Goal: Task Accomplishment & Management: Use online tool/utility

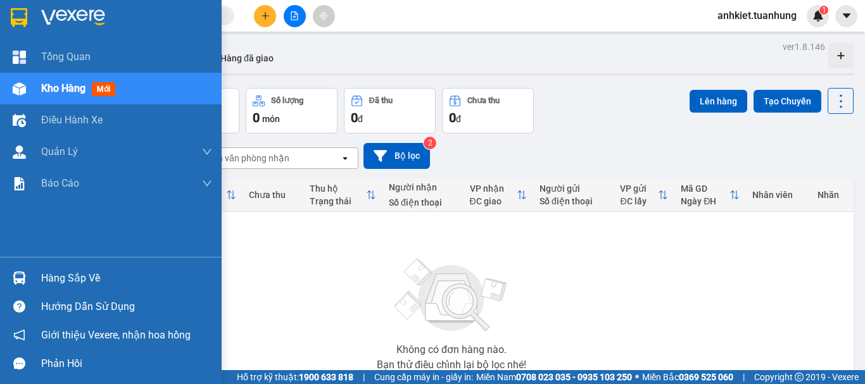
click at [87, 277] on div "Hàng sắp về" at bounding box center [126, 278] width 171 height 19
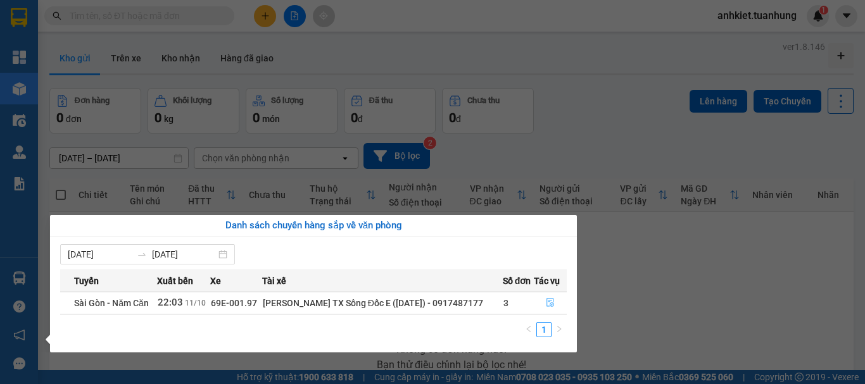
click at [553, 308] on span "file-done" at bounding box center [550, 303] width 9 height 10
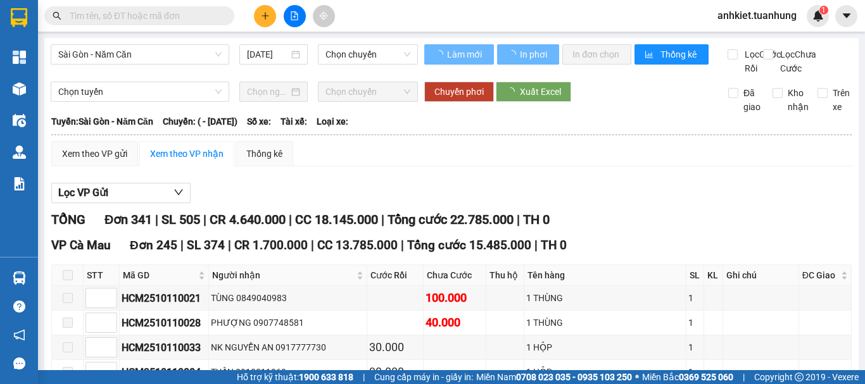
type input "[DATE]"
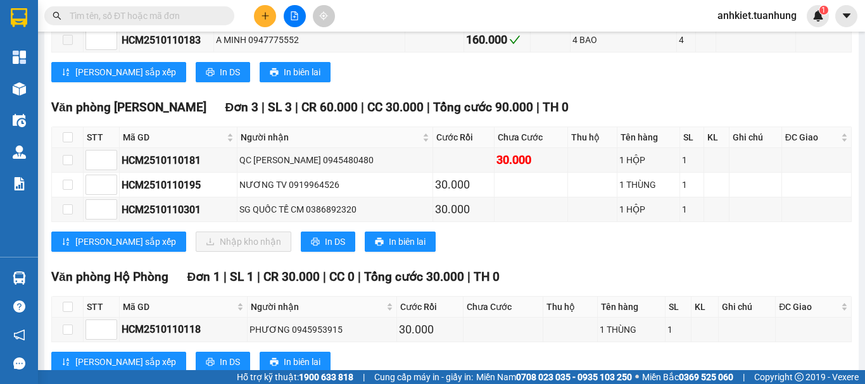
scroll to position [9054, 0]
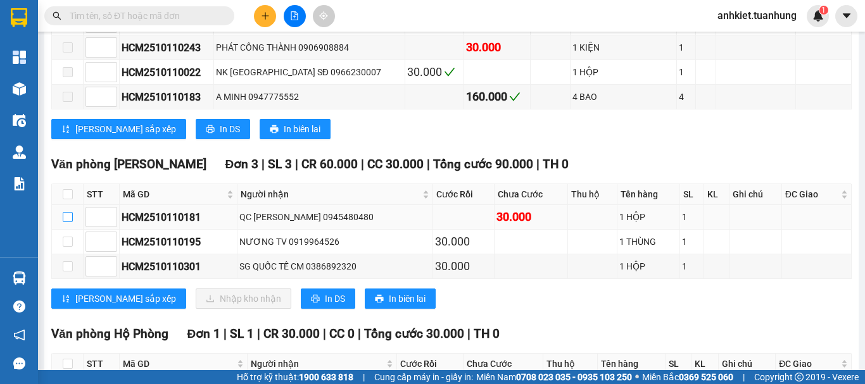
click at [66, 222] on input "checkbox" at bounding box center [68, 217] width 10 height 10
checkbox input "true"
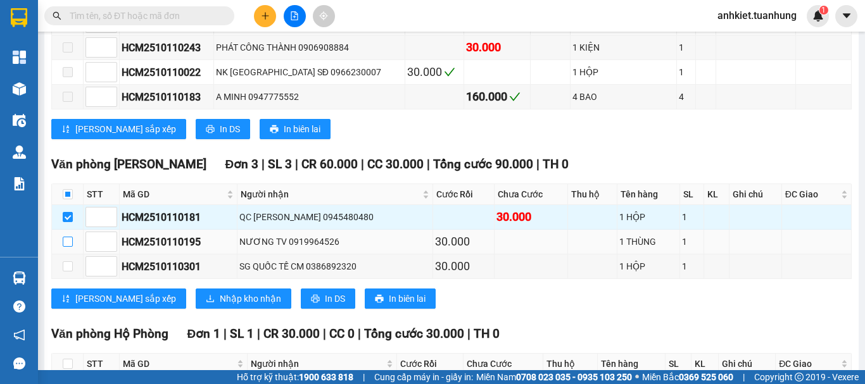
click at [69, 247] on input "checkbox" at bounding box center [68, 242] width 10 height 10
checkbox input "true"
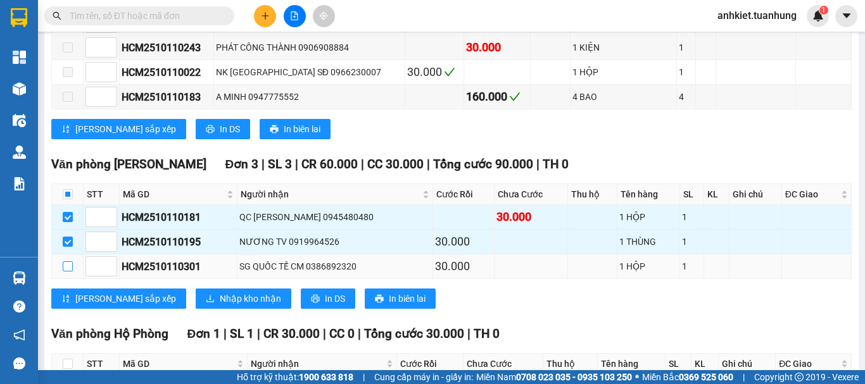
click at [69, 272] on input "checkbox" at bounding box center [68, 267] width 10 height 10
checkbox input "true"
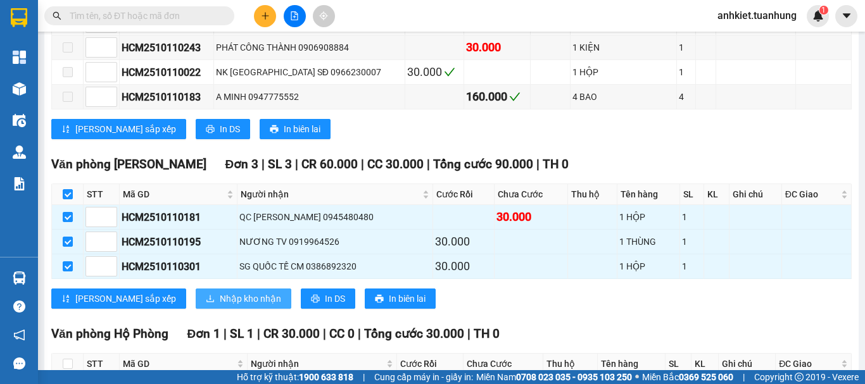
checkbox input "true"
click at [220, 306] on span "Nhập kho nhận" at bounding box center [250, 299] width 61 height 14
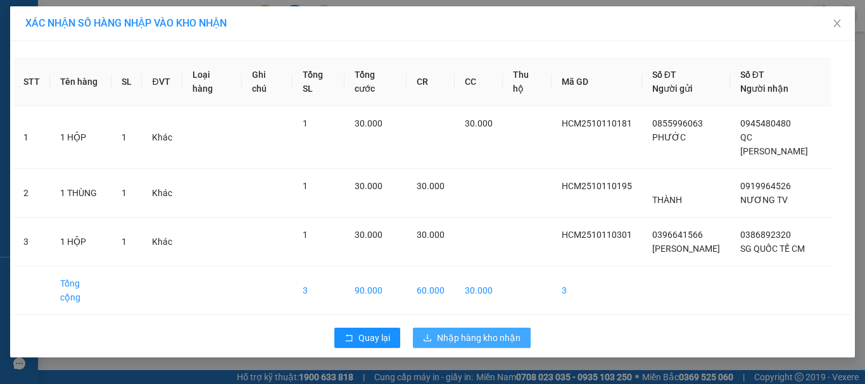
click at [482, 331] on span "Nhập hàng kho nhận" at bounding box center [479, 338] width 84 height 14
